Goal: Task Accomplishment & Management: Use online tool/utility

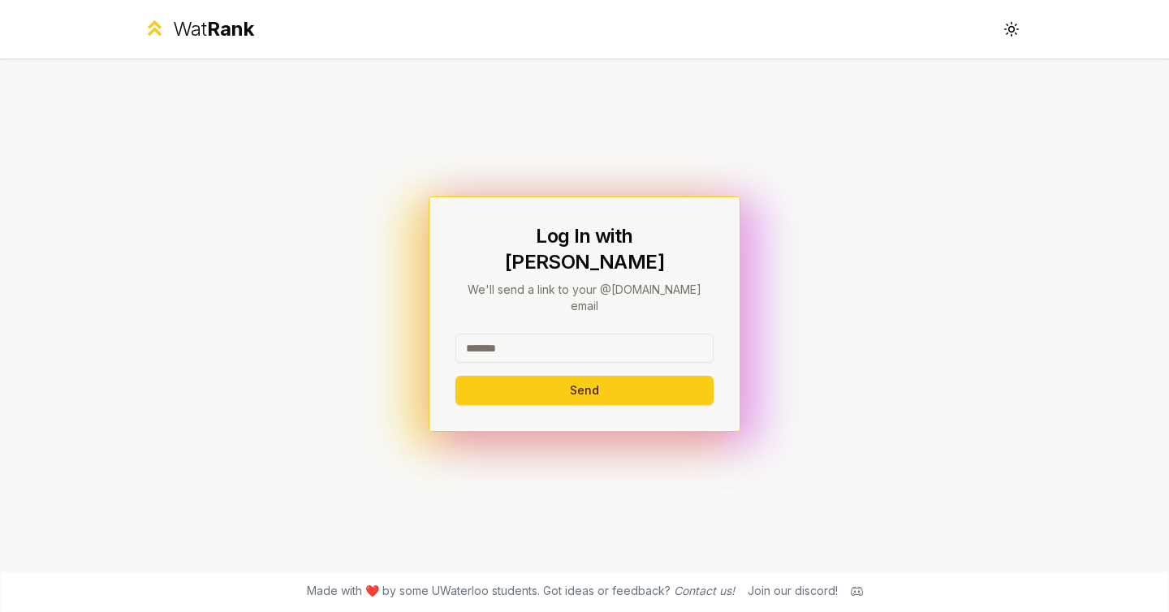
click at [539, 334] on input at bounding box center [584, 348] width 258 height 29
click at [542, 342] on div at bounding box center [584, 352] width 258 height 36
click at [559, 334] on input at bounding box center [584, 348] width 258 height 29
type input "*"
type input "********"
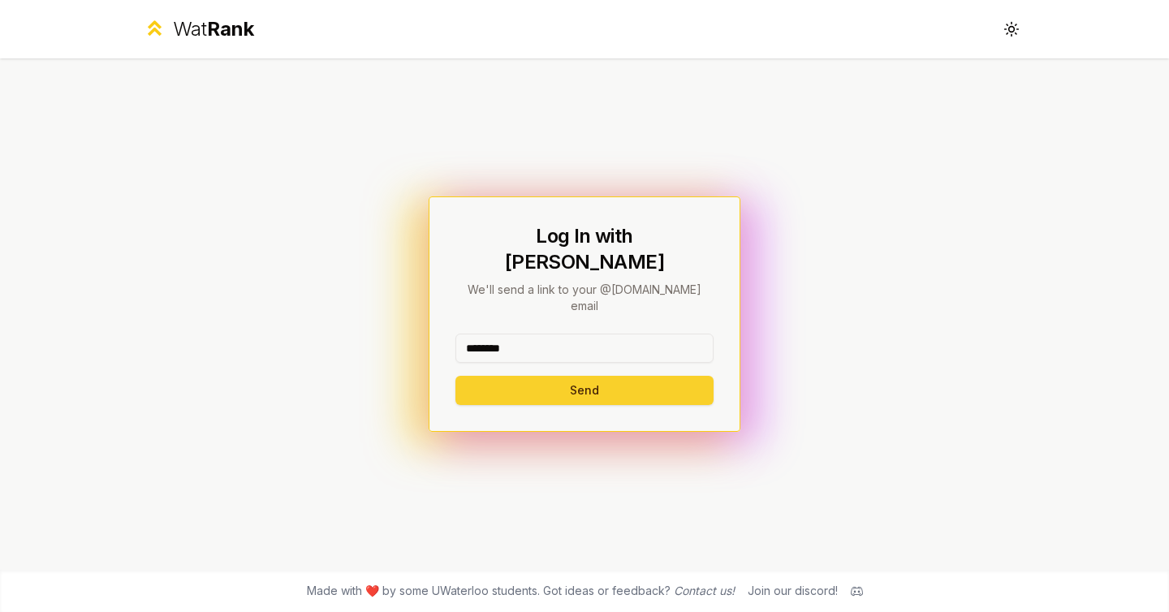
click at [495, 376] on button "Send" at bounding box center [584, 390] width 258 height 29
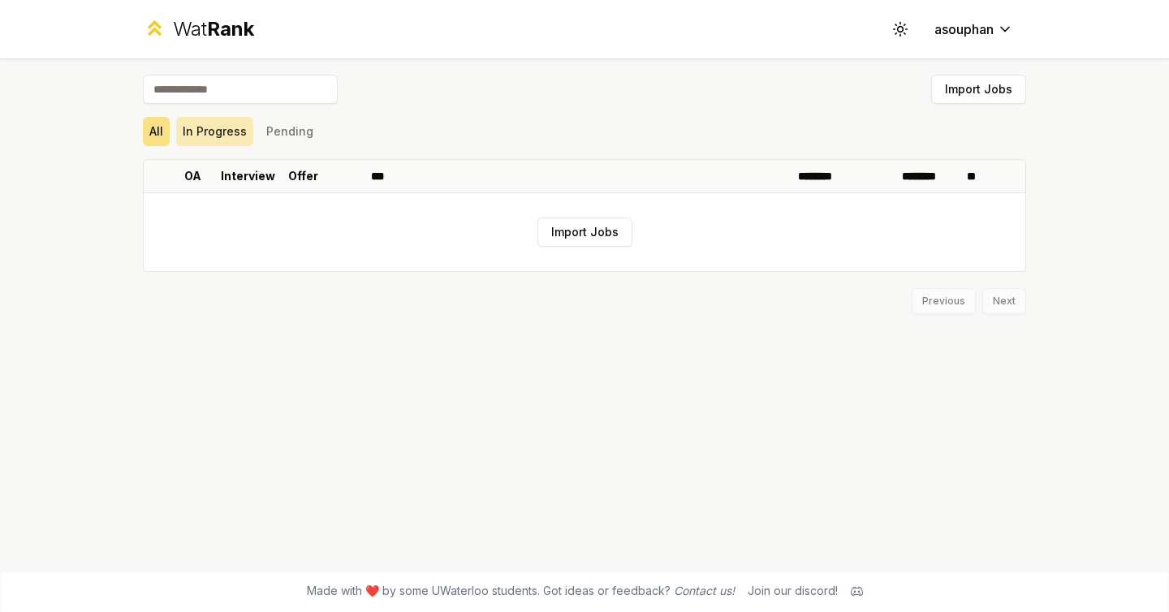
click at [240, 136] on button "In Progress" at bounding box center [214, 131] width 77 height 29
click at [310, 140] on button "Pending" at bounding box center [290, 131] width 60 height 29
click at [249, 98] on input at bounding box center [240, 89] width 195 height 29
click at [237, 139] on button "In Progress" at bounding box center [214, 131] width 77 height 29
click at [129, 136] on div "Import Jobs All In Progress Pending OA Interview Offer *** ******** ******** **…" at bounding box center [584, 313] width 935 height 511
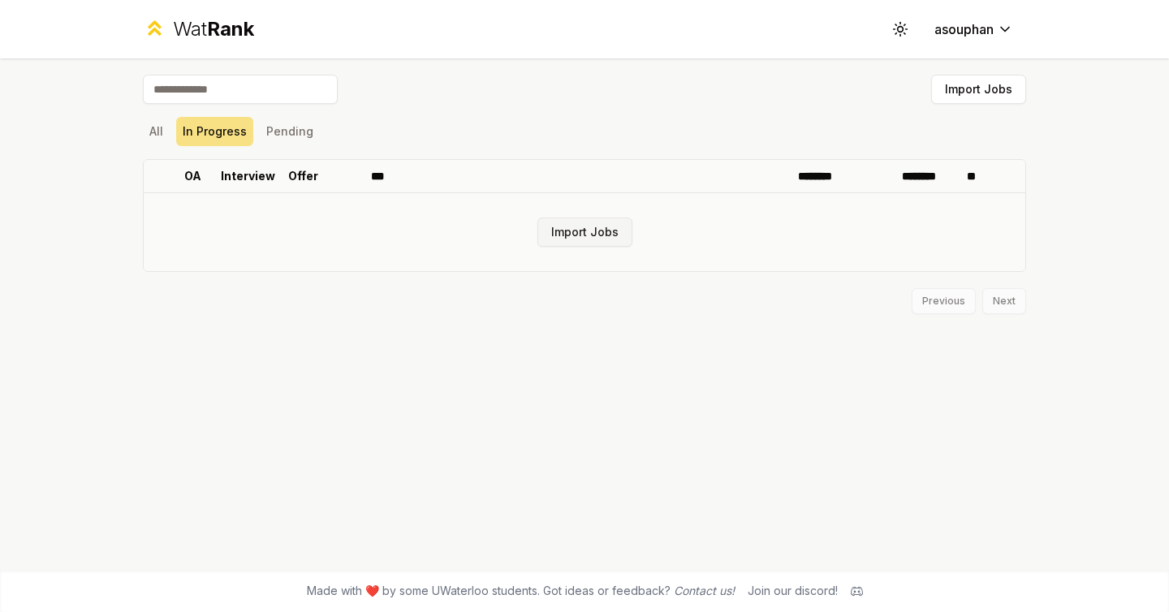
click at [560, 222] on button "Import Jobs" at bounding box center [584, 232] width 95 height 29
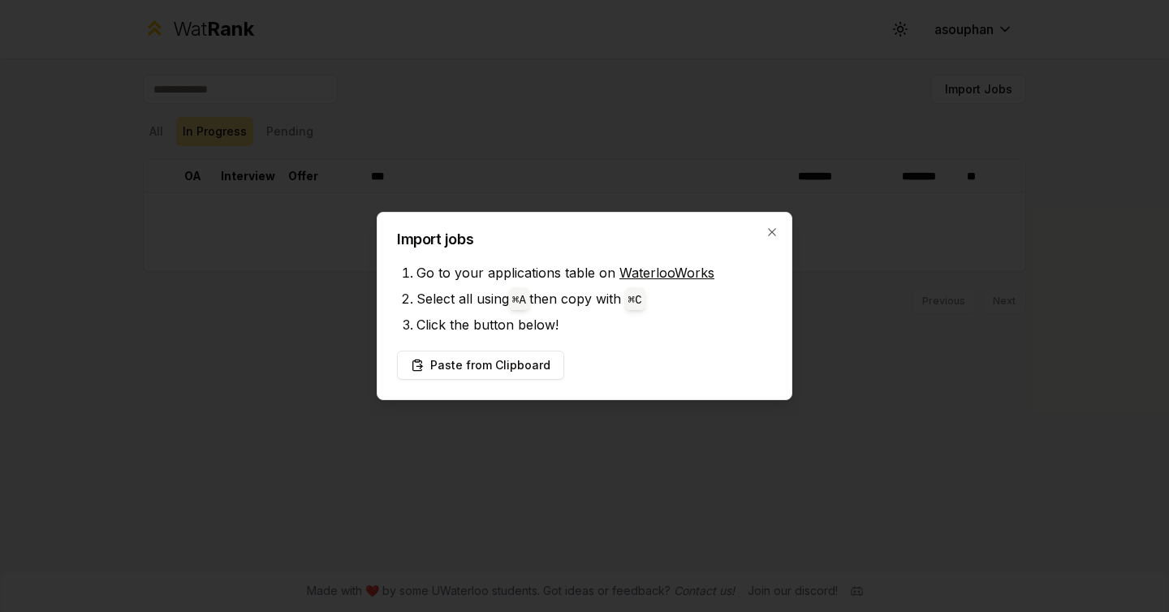
click at [650, 313] on li "Click the button below!" at bounding box center [595, 325] width 356 height 26
click at [543, 358] on button "Paste from Clipboard" at bounding box center [480, 365] width 167 height 29
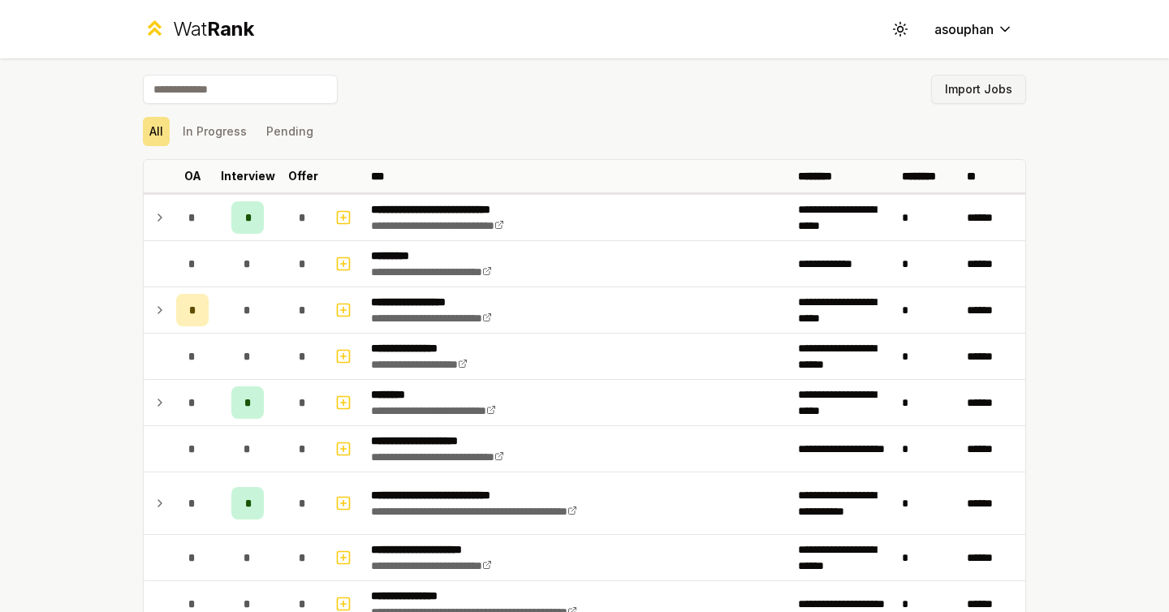
click at [1009, 85] on button "Import Jobs" at bounding box center [978, 89] width 95 height 29
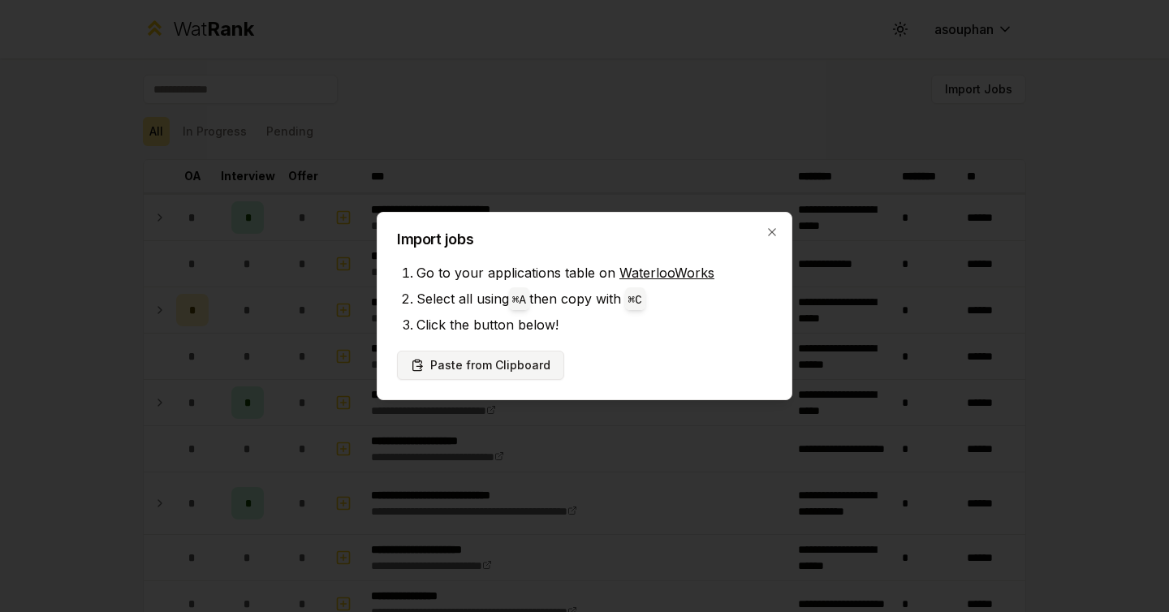
click at [525, 368] on button "Paste from Clipboard" at bounding box center [480, 365] width 167 height 29
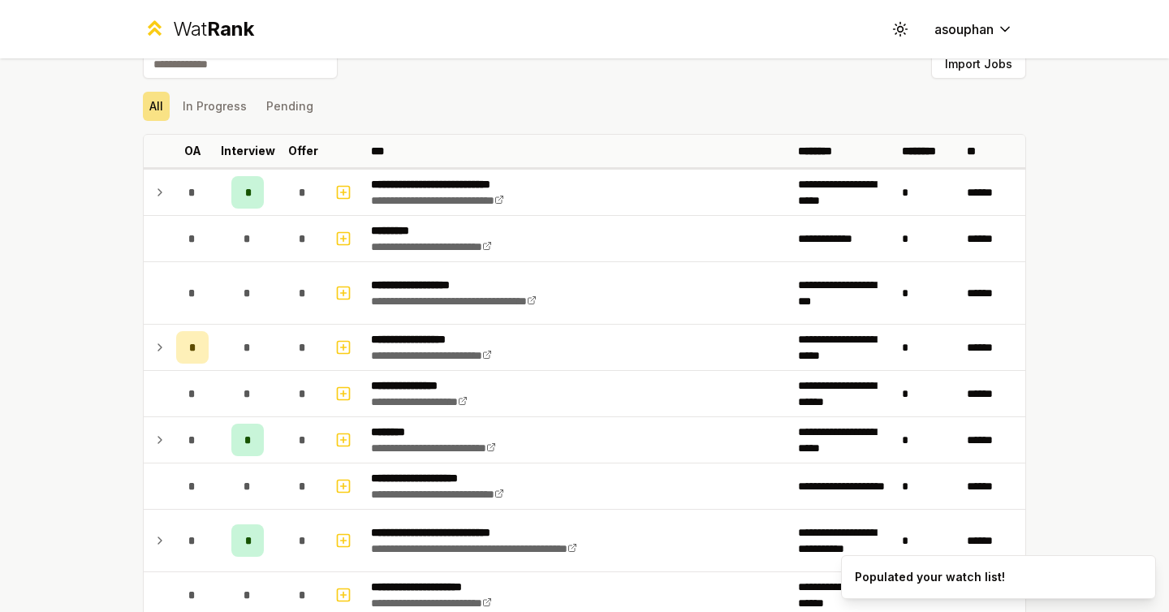
scroll to position [21, 0]
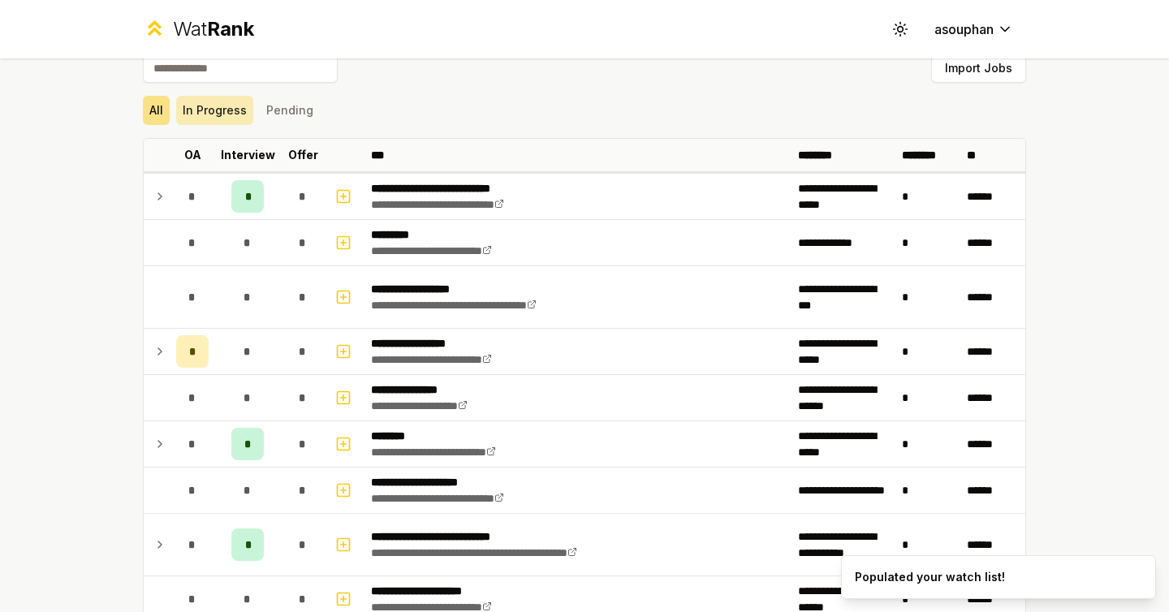
click at [233, 106] on button "In Progress" at bounding box center [214, 110] width 77 height 29
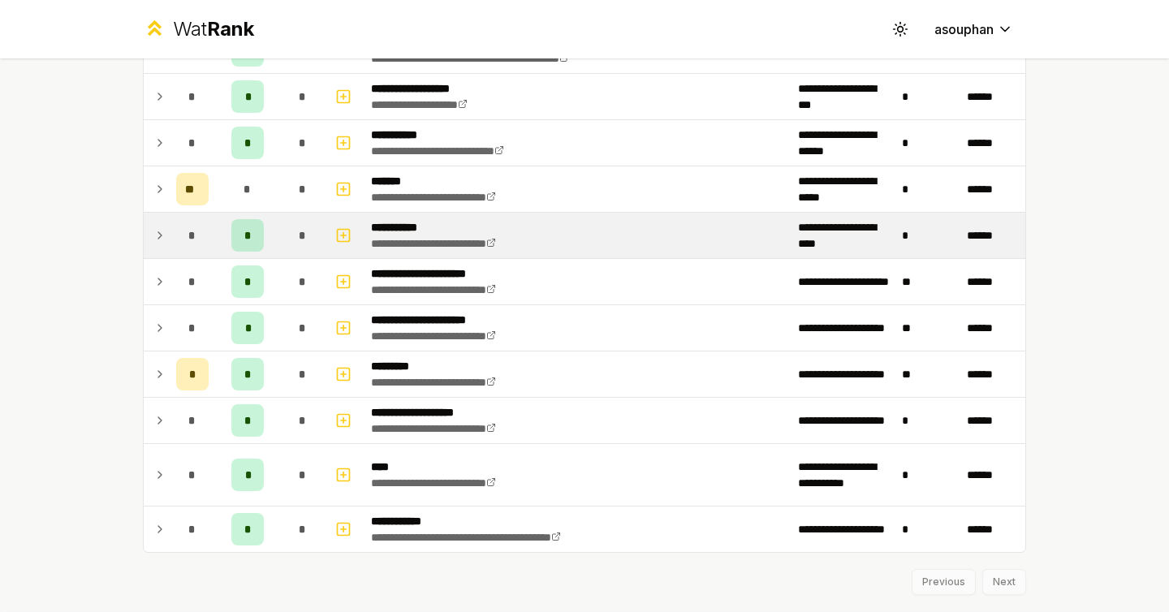
scroll to position [783, 0]
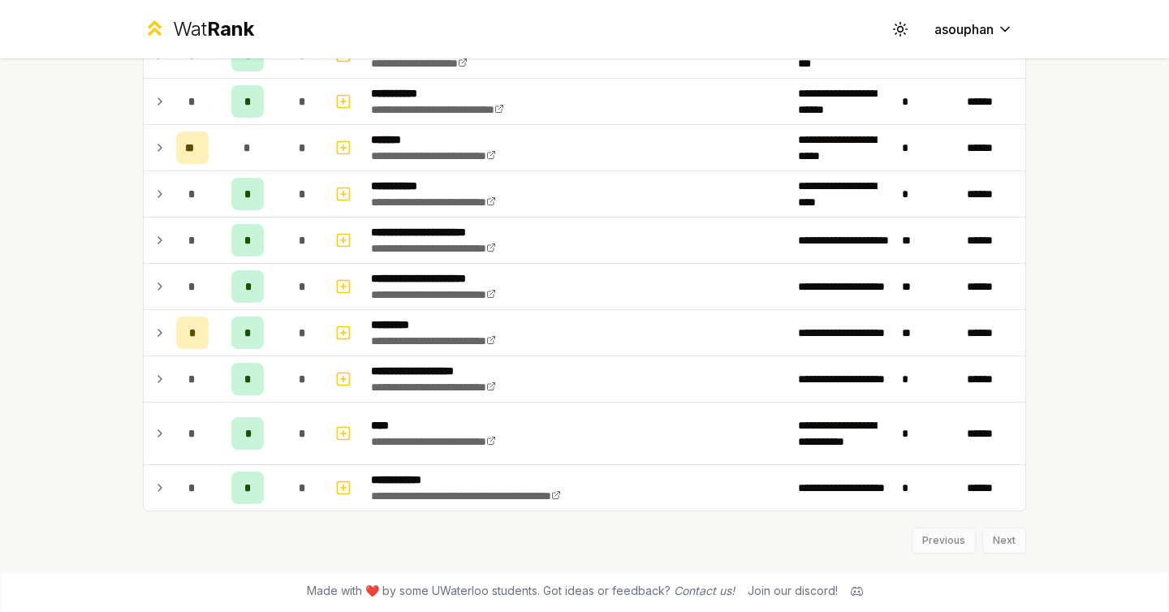
click at [994, 546] on div "Previous Next" at bounding box center [584, 532] width 883 height 42
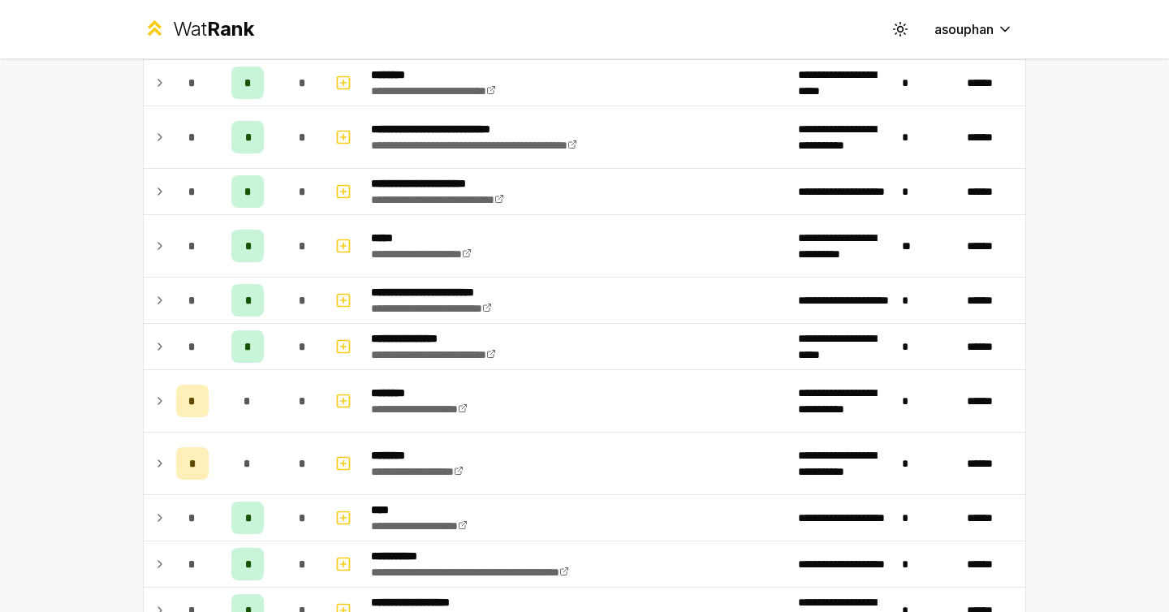
scroll to position [0, 0]
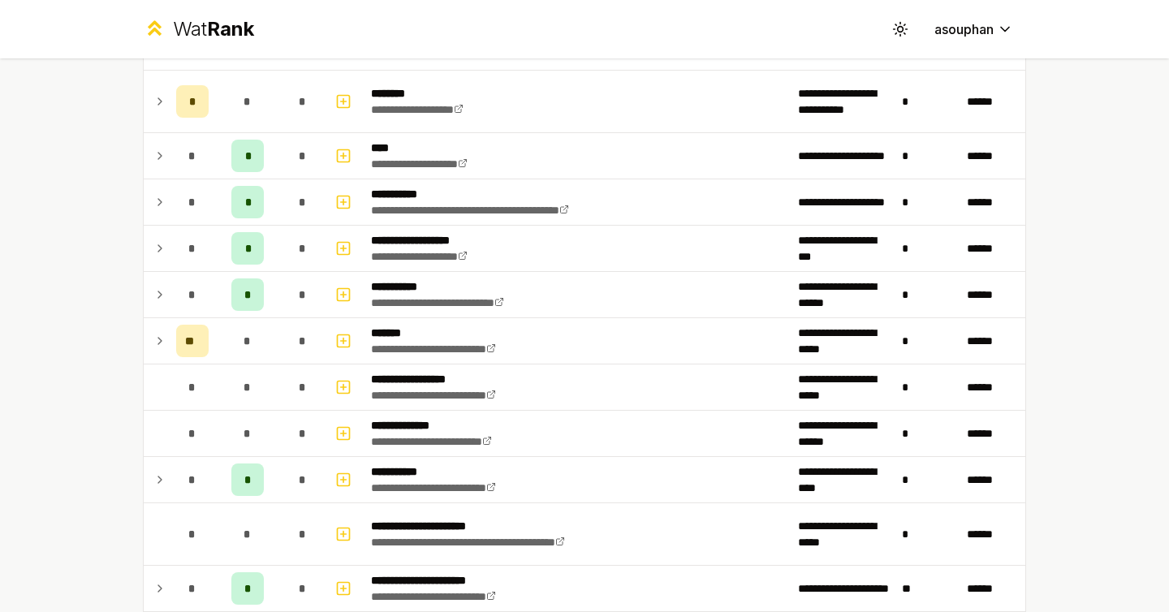
scroll to position [1401, 0]
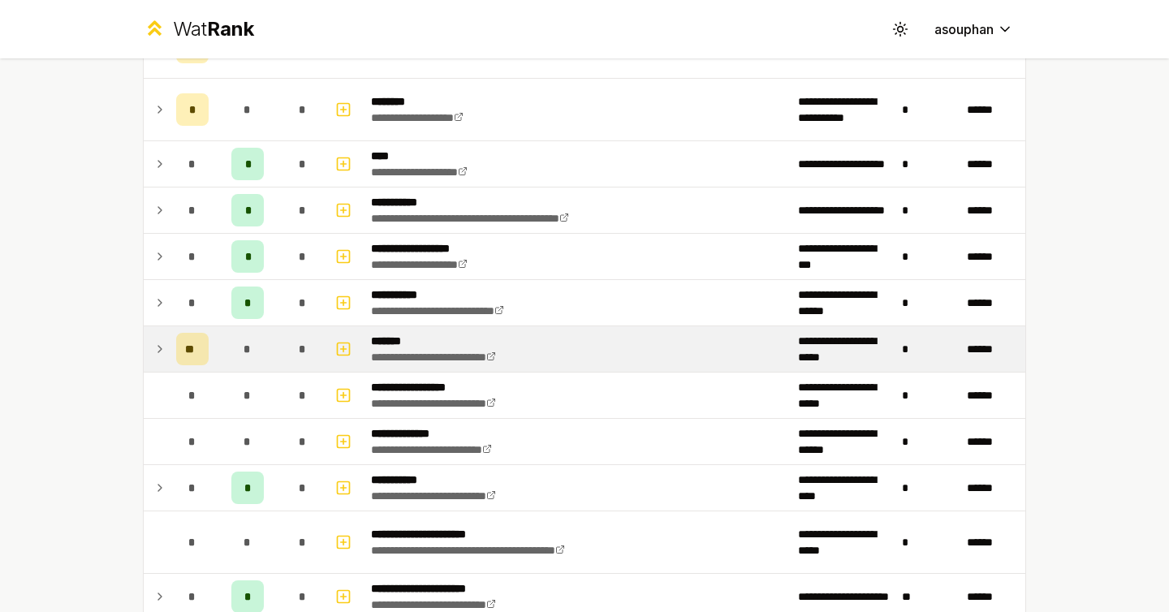
click at [153, 354] on icon at bounding box center [159, 348] width 13 height 19
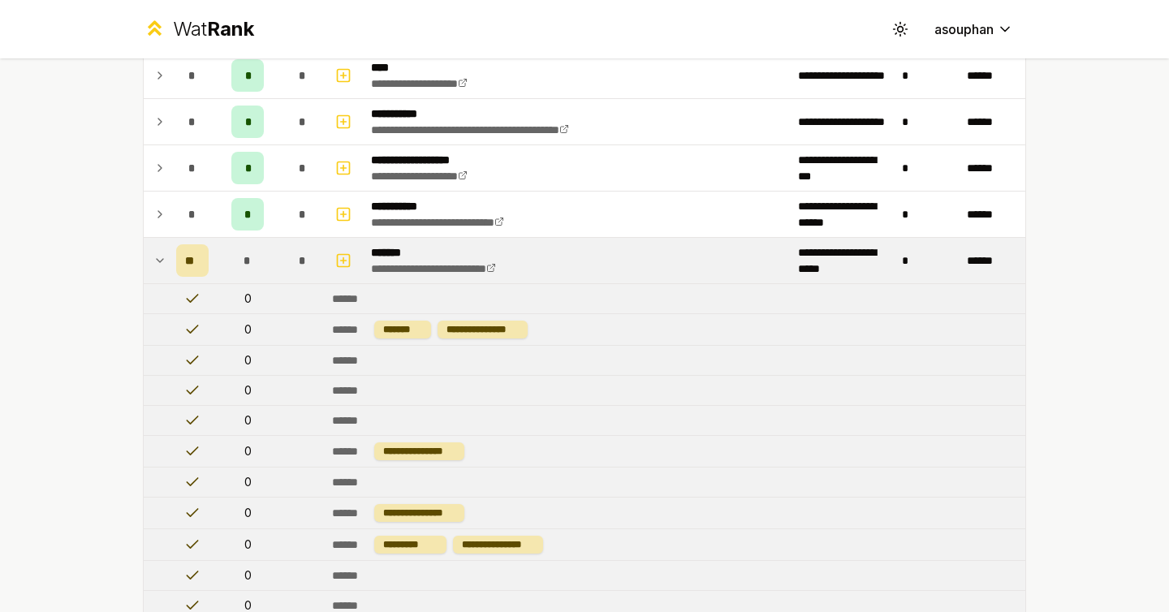
scroll to position [1485, 0]
